Goal: Task Accomplishment & Management: Use online tool/utility

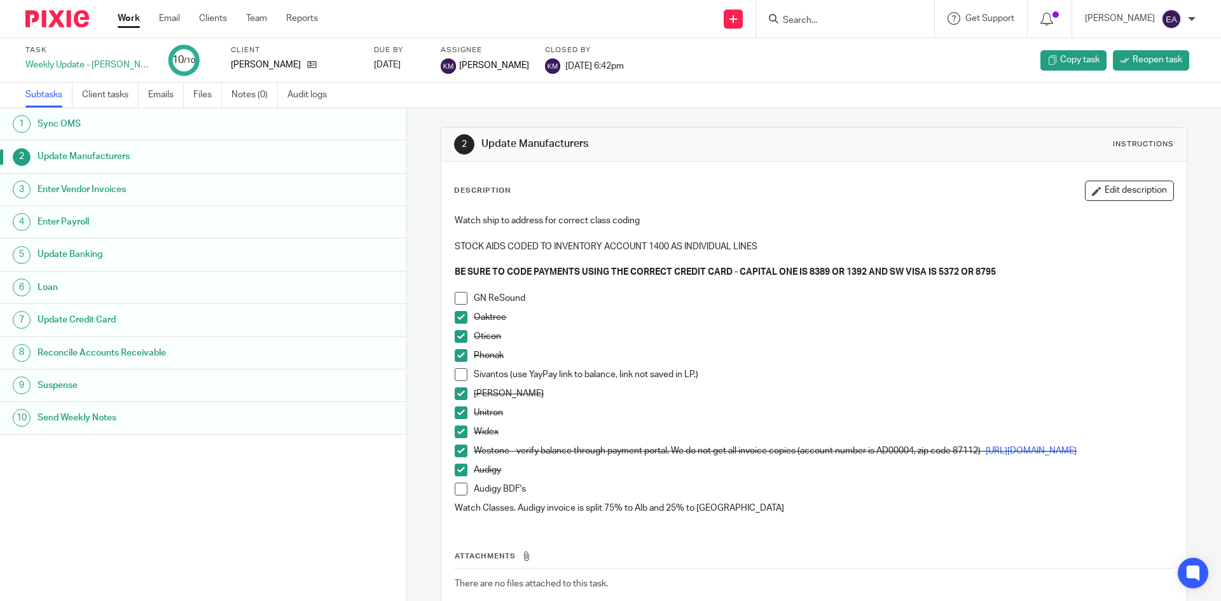
click at [461, 369] on span at bounding box center [461, 374] width 13 height 13
click at [457, 492] on span at bounding box center [461, 489] width 13 height 13
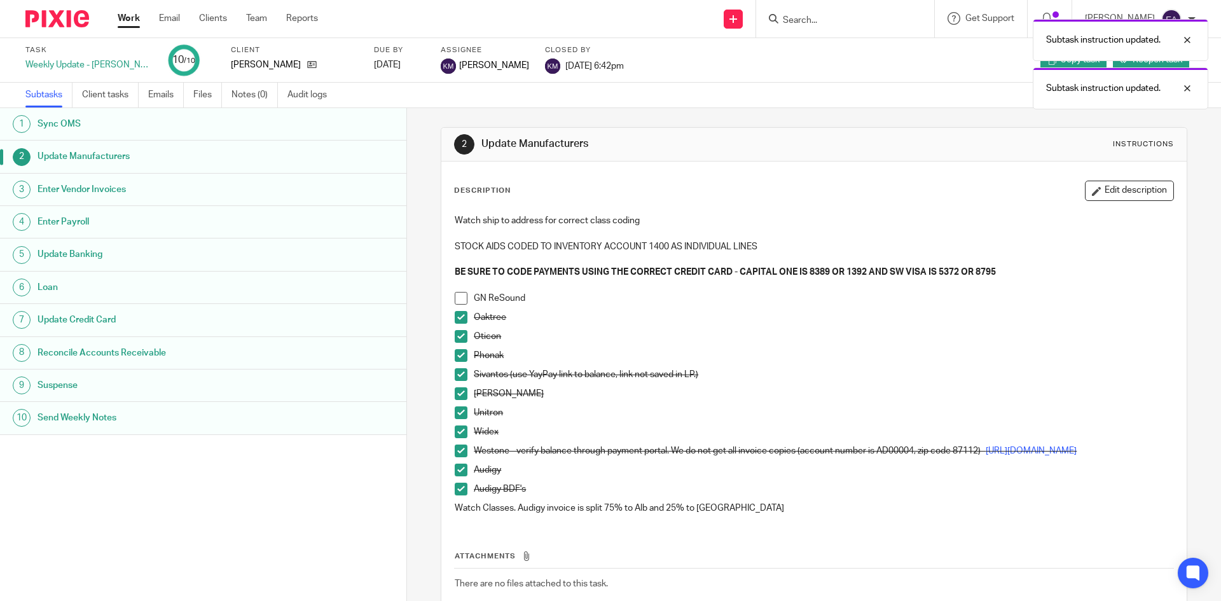
click at [76, 194] on h1 "Enter Vendor Invoices" at bounding box center [157, 189] width 238 height 19
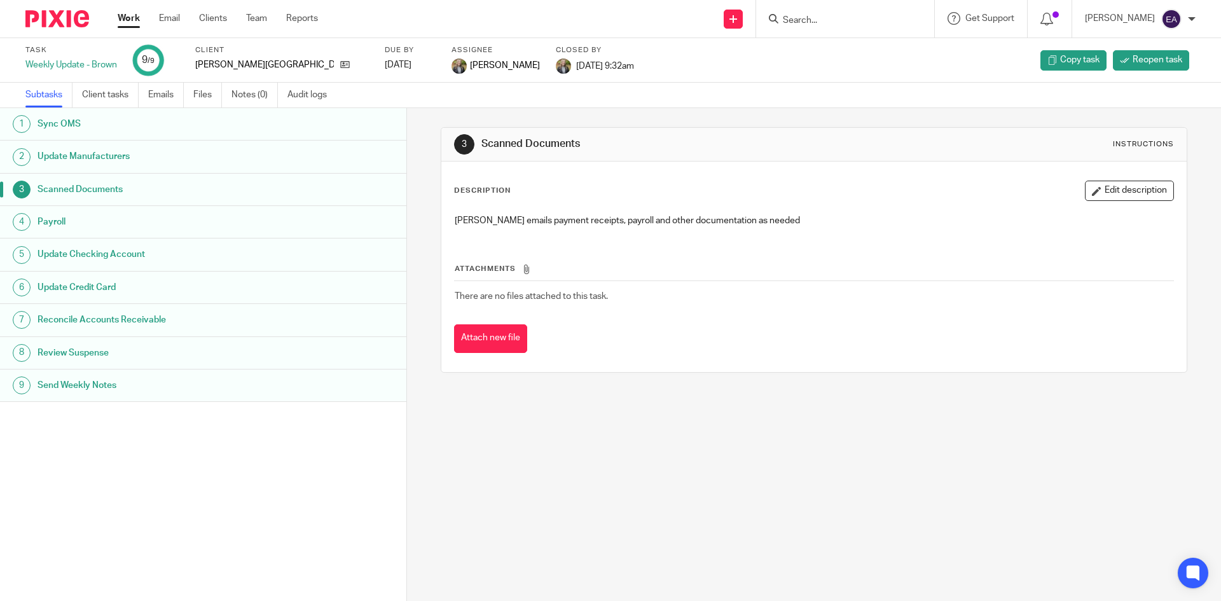
click at [76, 254] on h1 "Update Checking Account" at bounding box center [157, 254] width 238 height 19
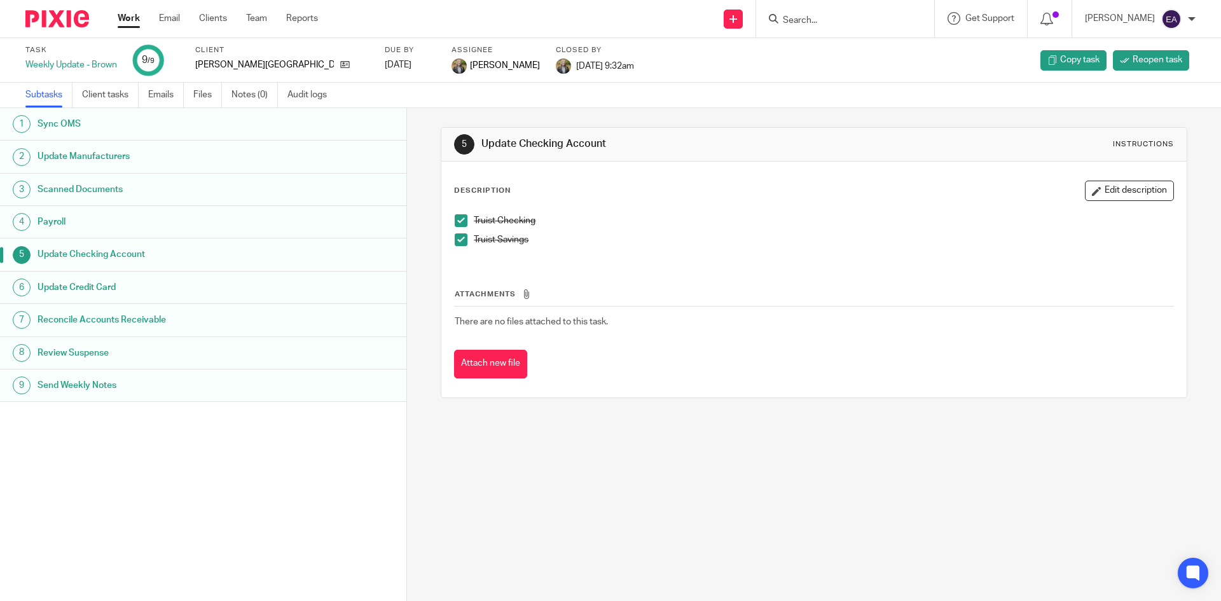
click at [822, 26] on input "Search" at bounding box center [839, 20] width 114 height 11
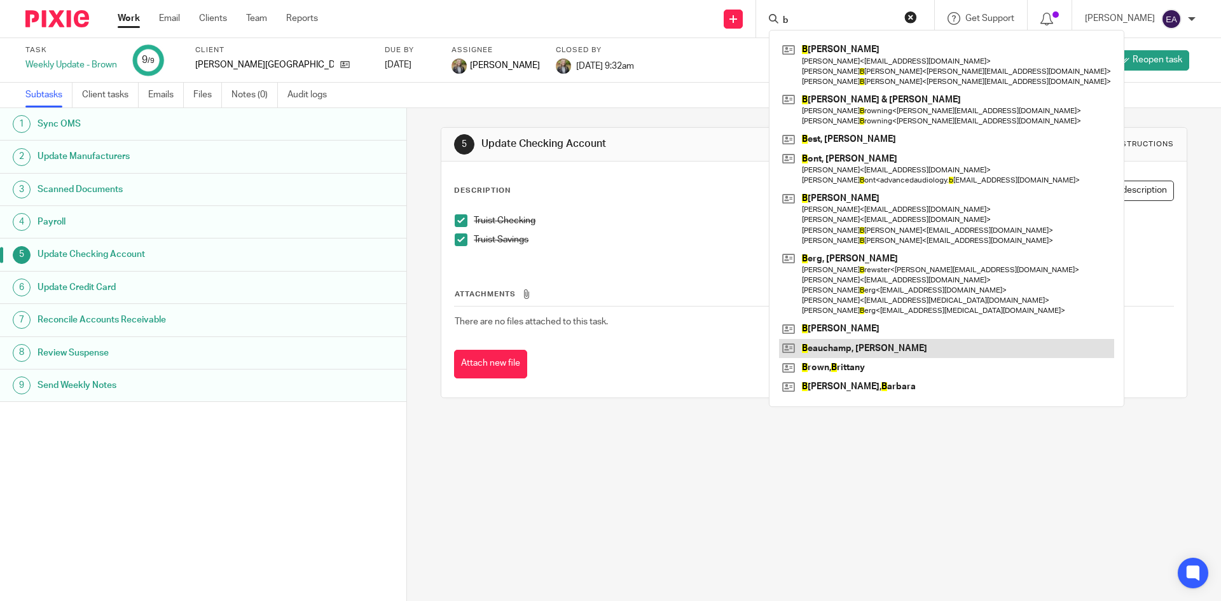
type input "b"
click at [866, 343] on link at bounding box center [946, 348] width 335 height 19
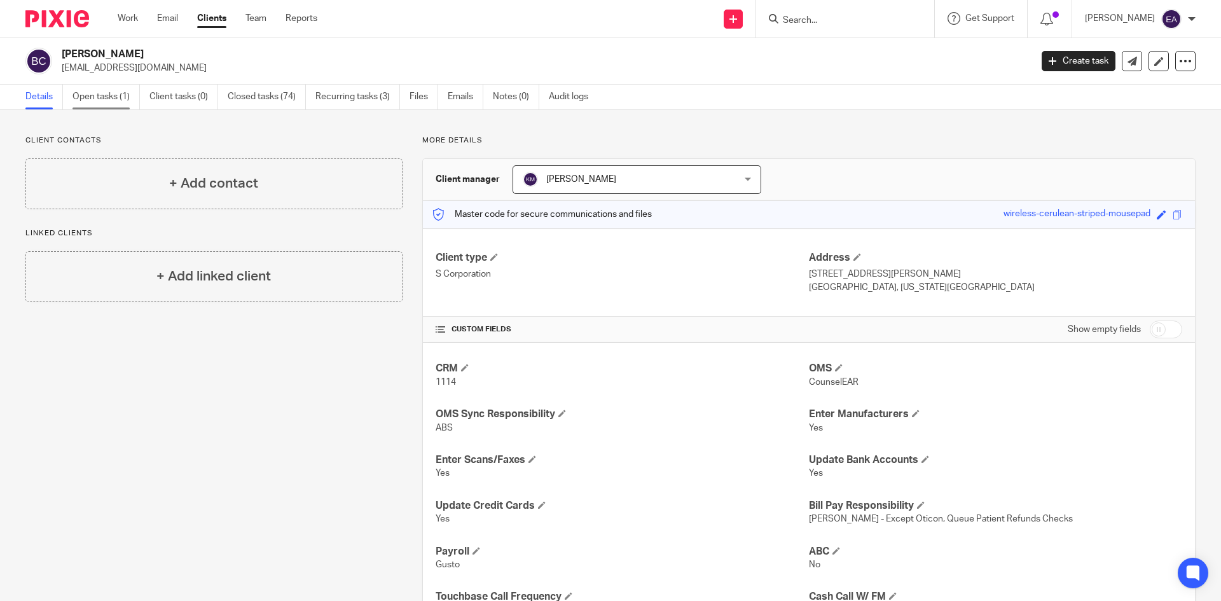
click at [106, 100] on link "Open tasks (1)" at bounding box center [105, 97] width 67 height 25
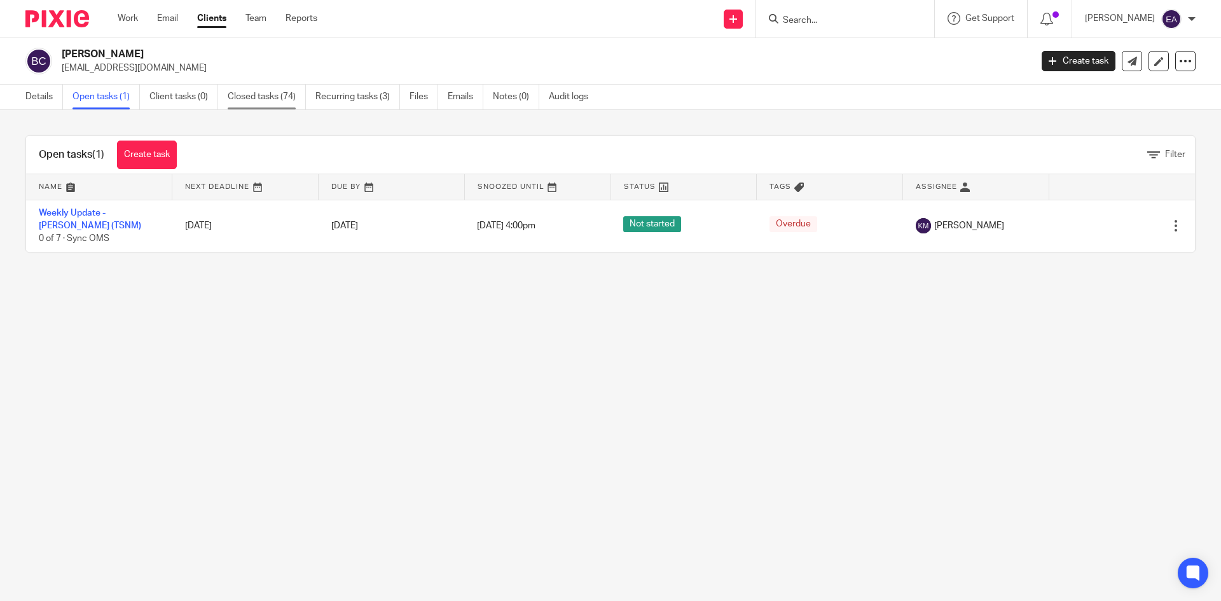
click at [254, 95] on link "Closed tasks (74)" at bounding box center [267, 97] width 78 height 25
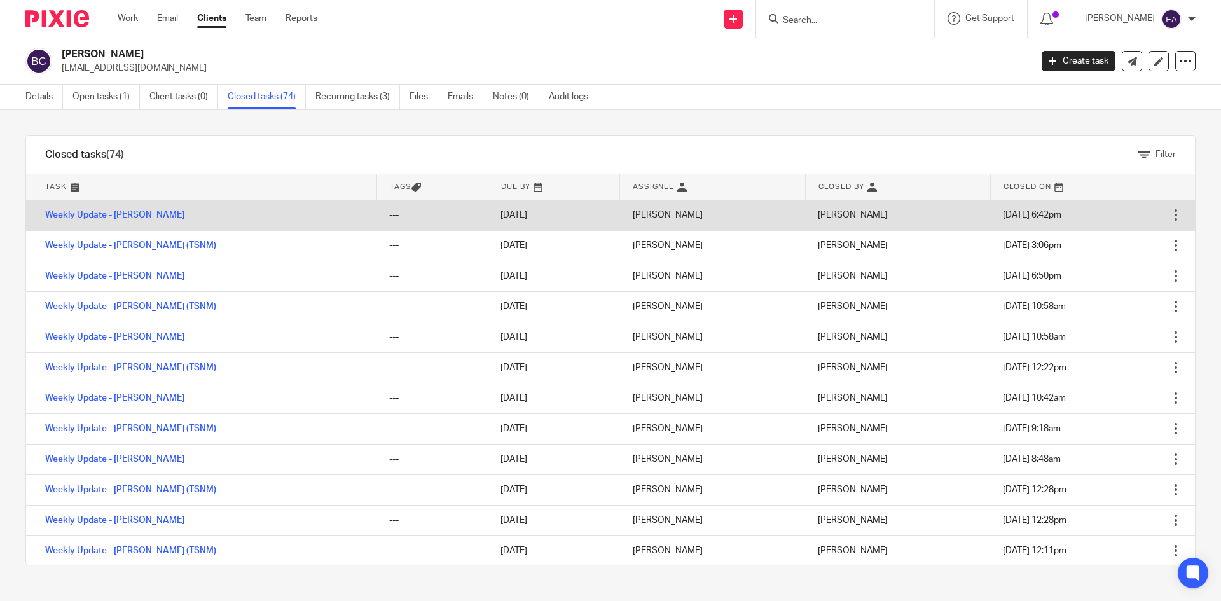
click at [85, 219] on td "Weekly Update - [PERSON_NAME]" at bounding box center [201, 215] width 350 height 31
click at [127, 216] on link "Weekly Update - [PERSON_NAME]" at bounding box center [114, 214] width 139 height 9
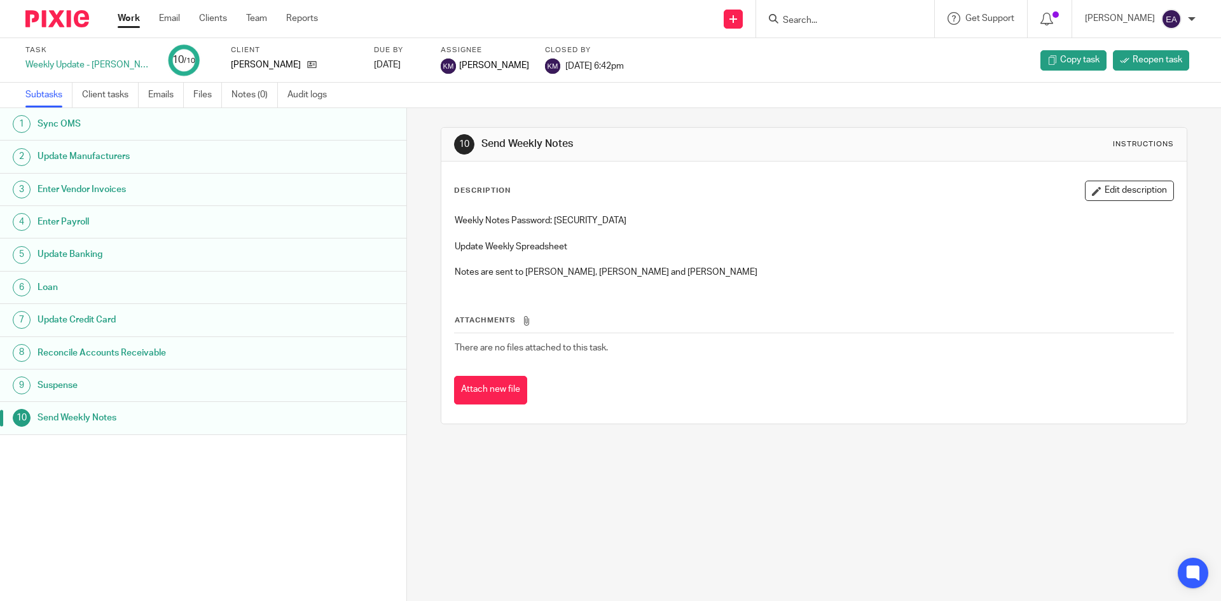
click at [96, 183] on h1 "Enter Vendor Invoices" at bounding box center [157, 189] width 238 height 19
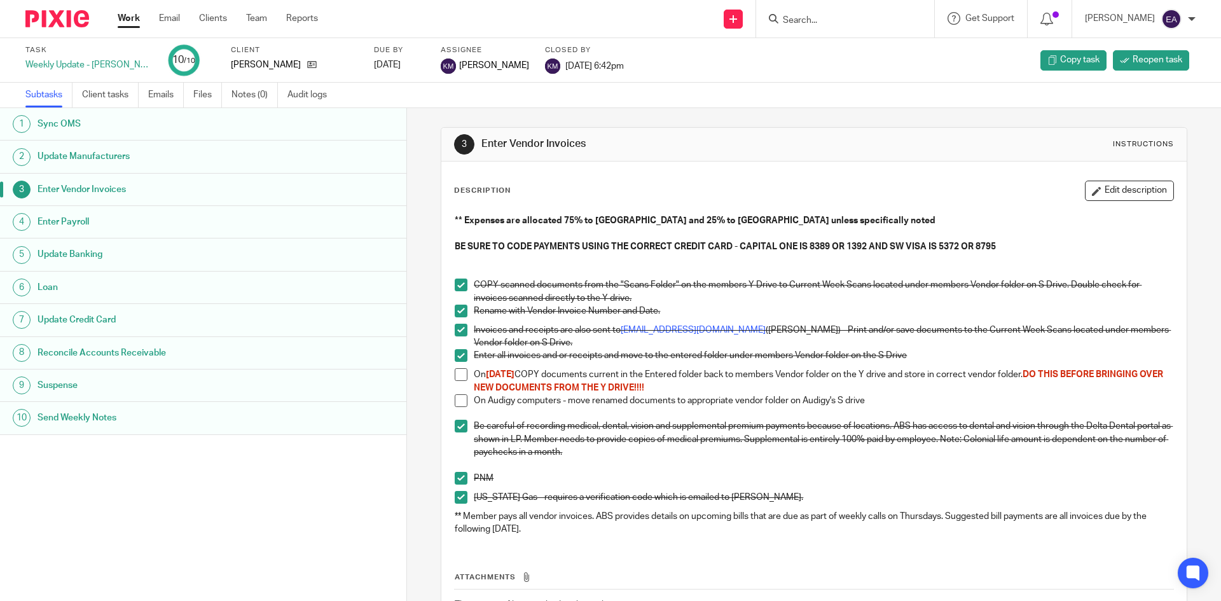
click at [79, 222] on h1 "Enter Payroll" at bounding box center [157, 221] width 238 height 19
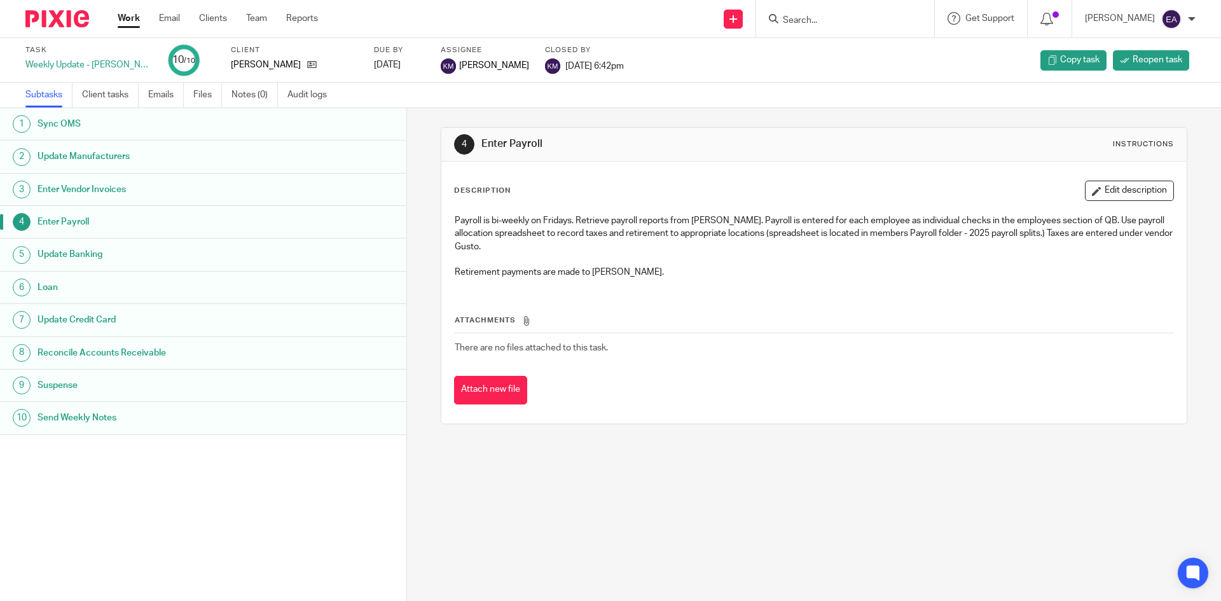
click at [69, 253] on h1 "Update Banking" at bounding box center [157, 254] width 238 height 19
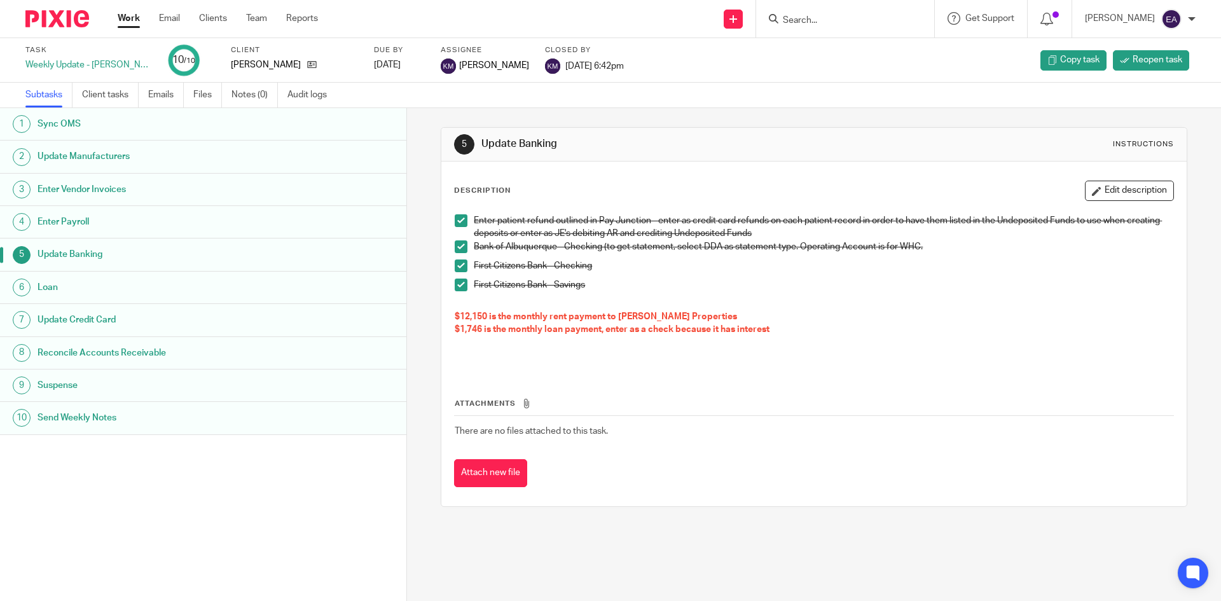
click at [88, 294] on h1 "Loan" at bounding box center [157, 287] width 238 height 19
